Goal: Check status: Check status

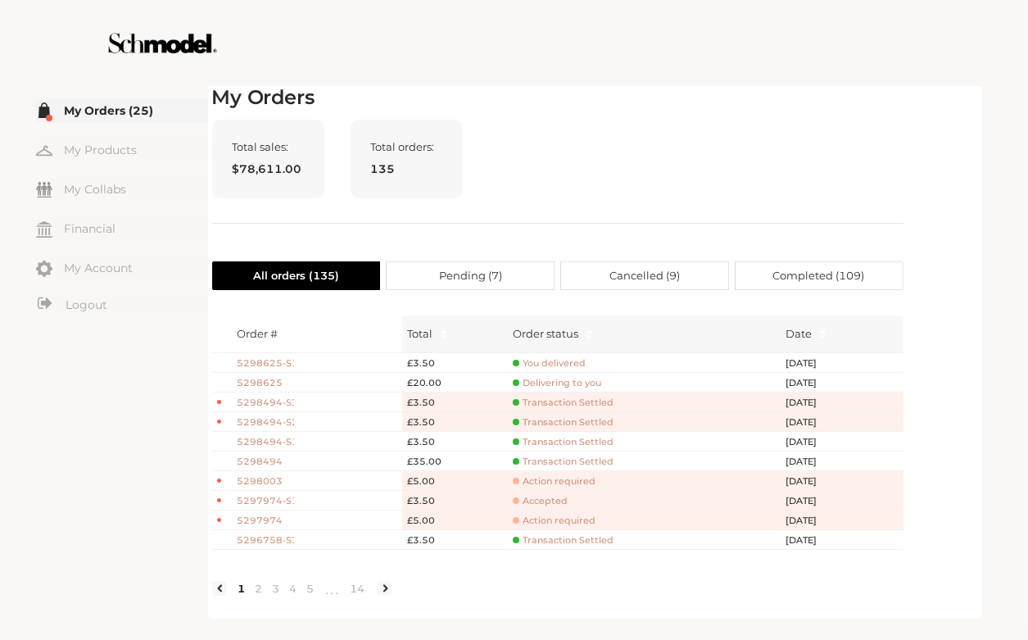
click at [787, 98] on h2 "My Orders" at bounding box center [558, 98] width 692 height 24
click at [716, 102] on h2 "My Orders" at bounding box center [558, 98] width 692 height 24
click at [267, 361] on span "5298625-S1" at bounding box center [266, 363] width 57 height 14
click at [706, 161] on div "Total sales: $78,611.00 Total orders: 135" at bounding box center [558, 172] width 692 height 104
click at [909, 175] on div "My Orders Total sales: $78,611.00 Total orders: 135 All orders ( 135 ) Pending …" at bounding box center [595, 350] width 766 height 529
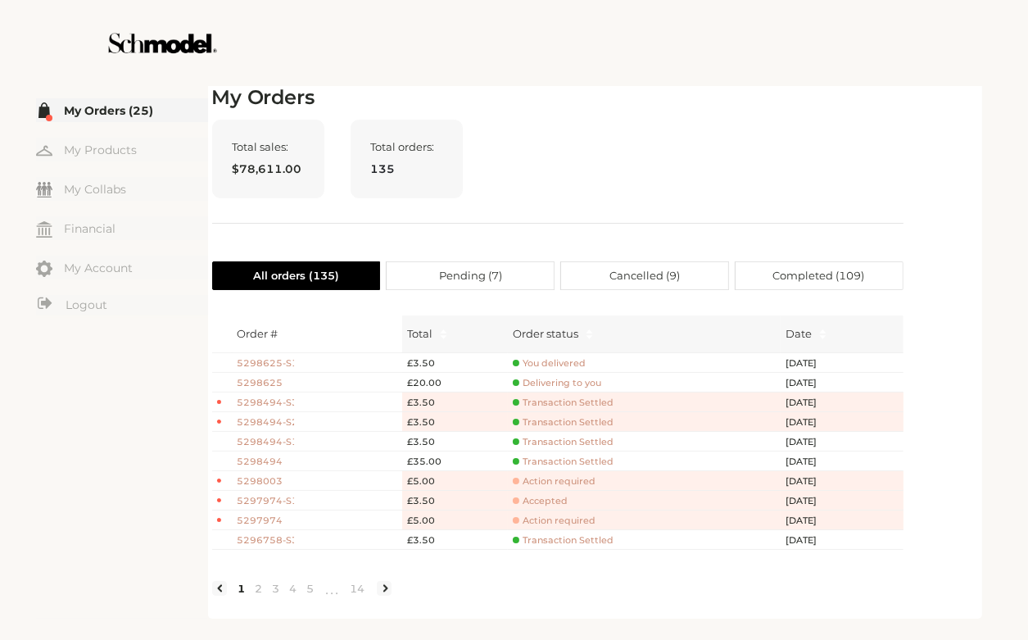
click at [721, 149] on div "Total sales: $78,611.00 Total orders: 135" at bounding box center [558, 172] width 692 height 104
click at [118, 113] on link "My Orders (25)" at bounding box center [122, 110] width 172 height 24
click at [723, 194] on div "Total sales: $78,611.00 Total orders: 135" at bounding box center [558, 172] width 692 height 104
click at [268, 384] on span "5298625" at bounding box center [266, 383] width 57 height 14
click at [851, 109] on h2 "My Orders" at bounding box center [558, 98] width 692 height 24
